Goal: Information Seeking & Learning: Learn about a topic

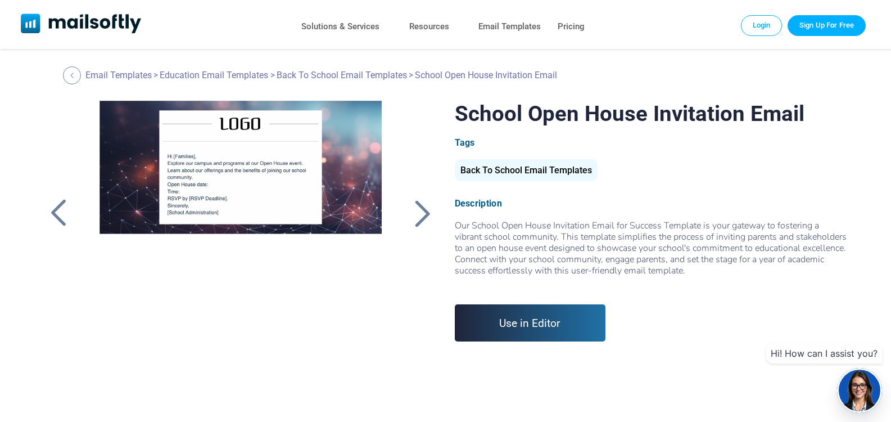
click at [417, 214] on div at bounding box center [422, 212] width 28 height 29
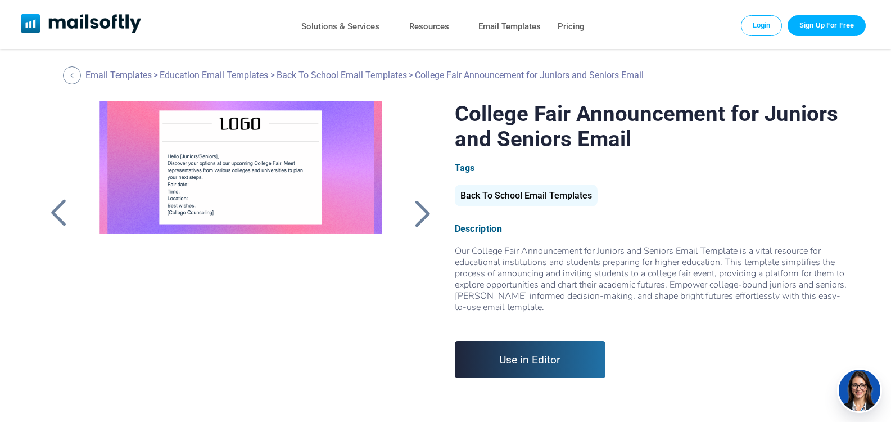
click at [417, 214] on div at bounding box center [422, 212] width 28 height 29
